Goal: Task Accomplishment & Management: Use online tool/utility

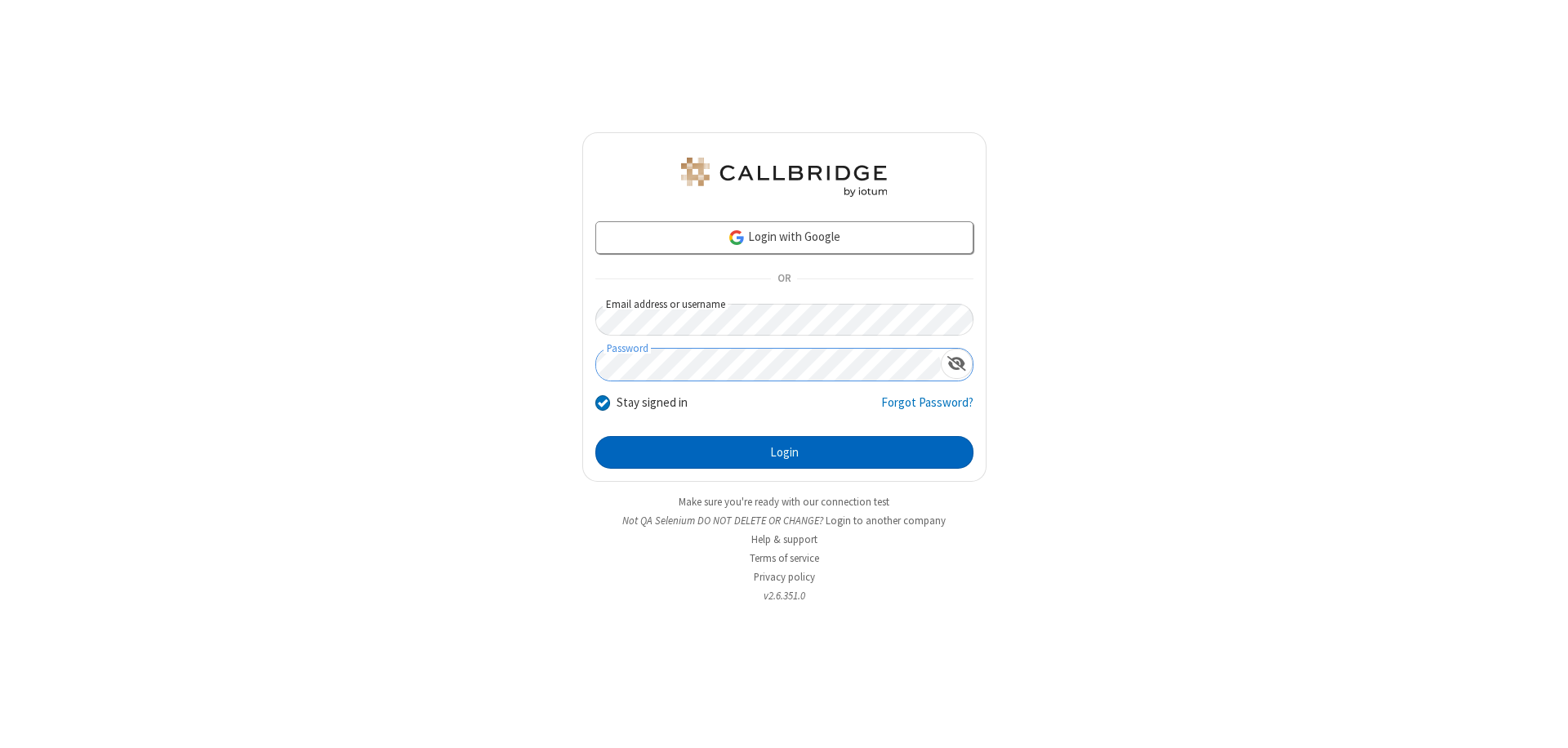
click at [784, 453] on button "Login" at bounding box center [784, 452] width 378 height 33
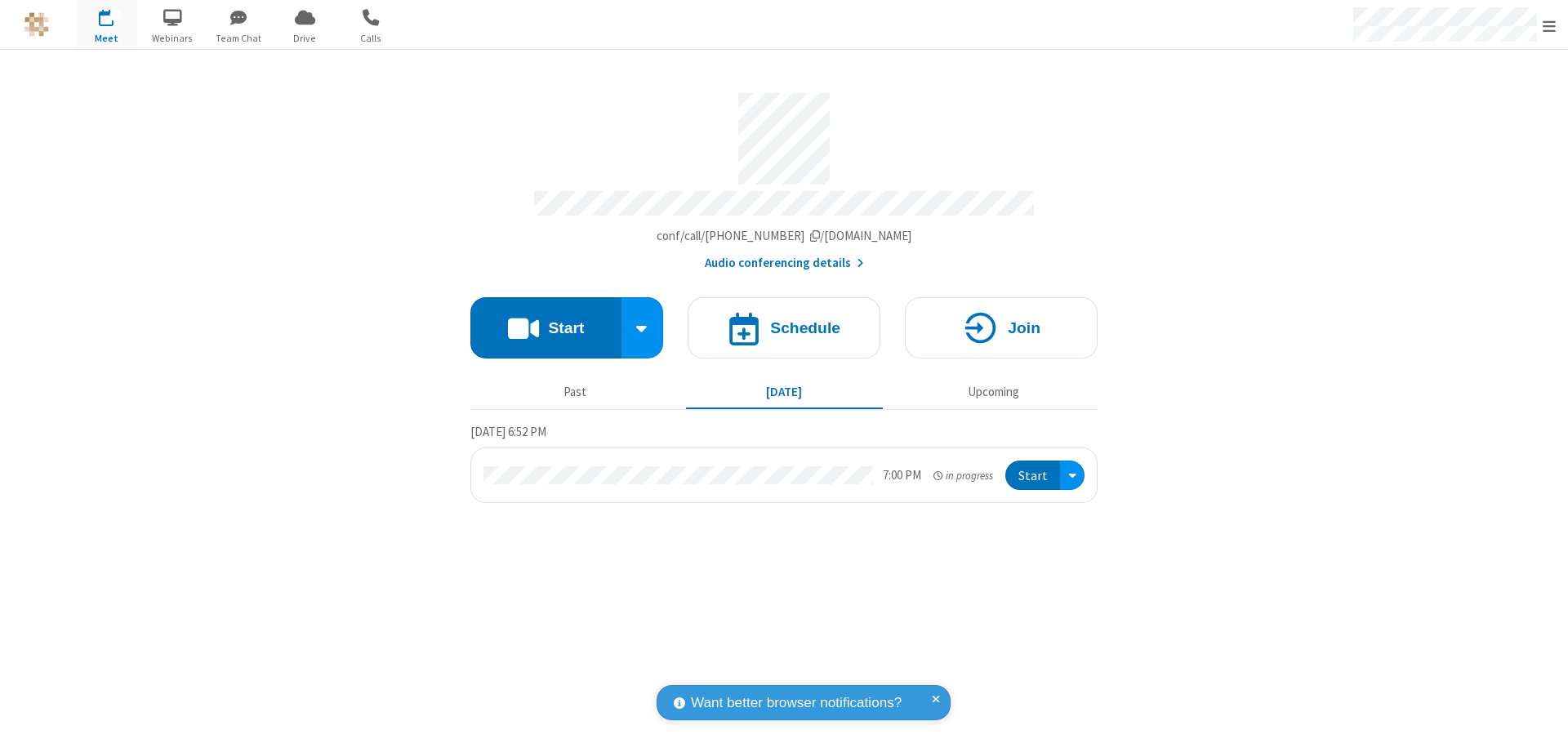
click at [1549, 25] on span "Open menu" at bounding box center [1549, 25] width 13 height 16
click at [305, 37] on span "Drive" at bounding box center [304, 38] width 61 height 15
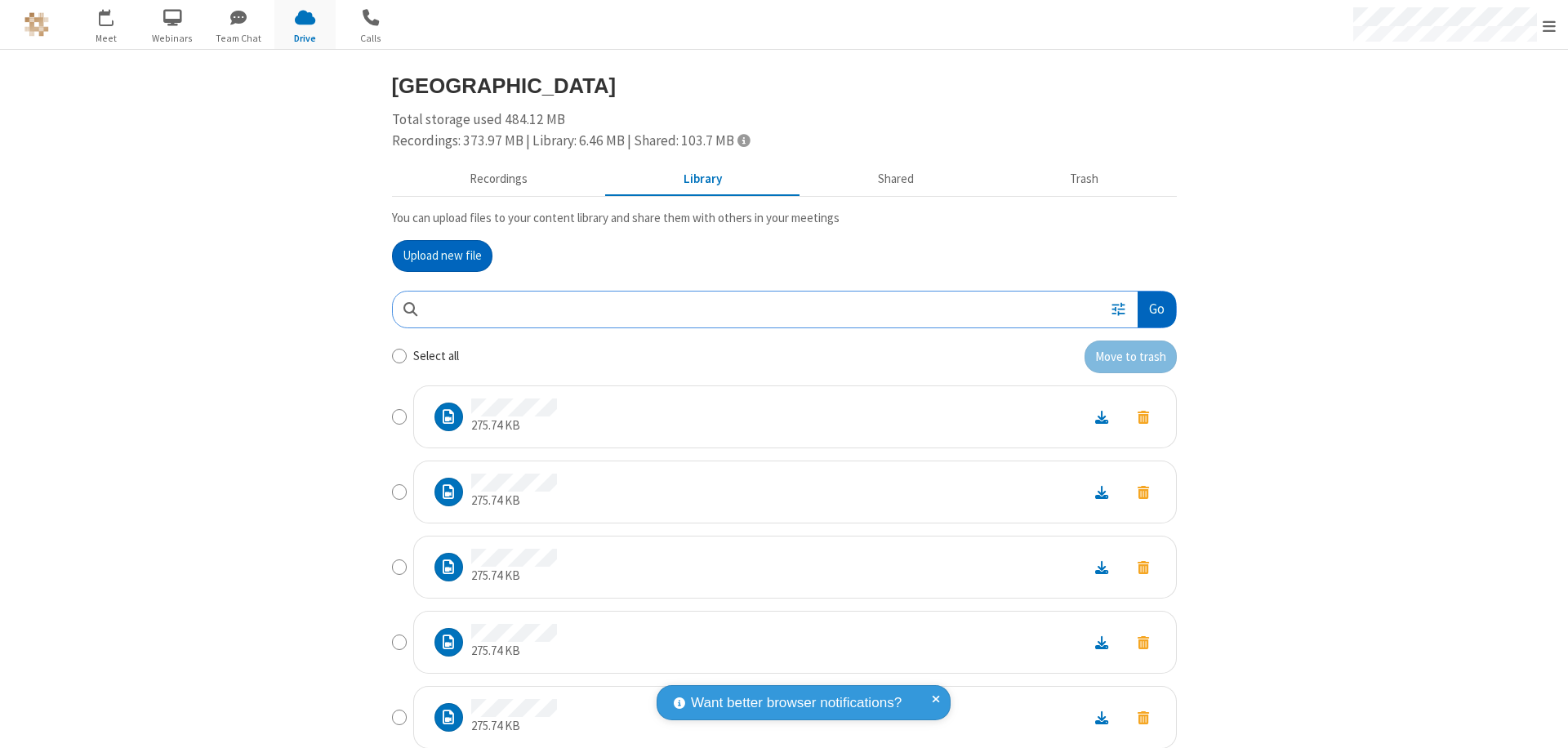
click at [1150, 309] on button "Go" at bounding box center [1156, 309] width 37 height 36
click at [442, 255] on button "Upload new file" at bounding box center [442, 256] width 100 height 33
